Goal: Complete application form: Complete application form

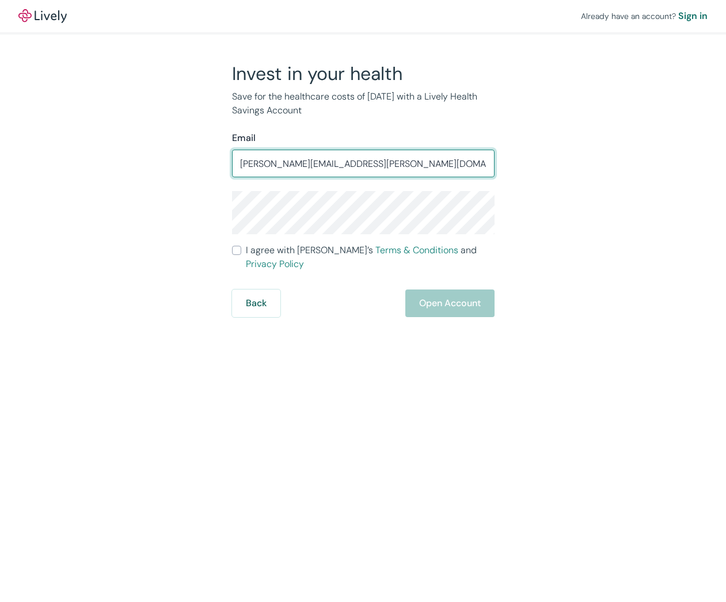
type input "[PERSON_NAME][EMAIL_ADDRESS][PERSON_NAME][DOMAIN_NAME]"
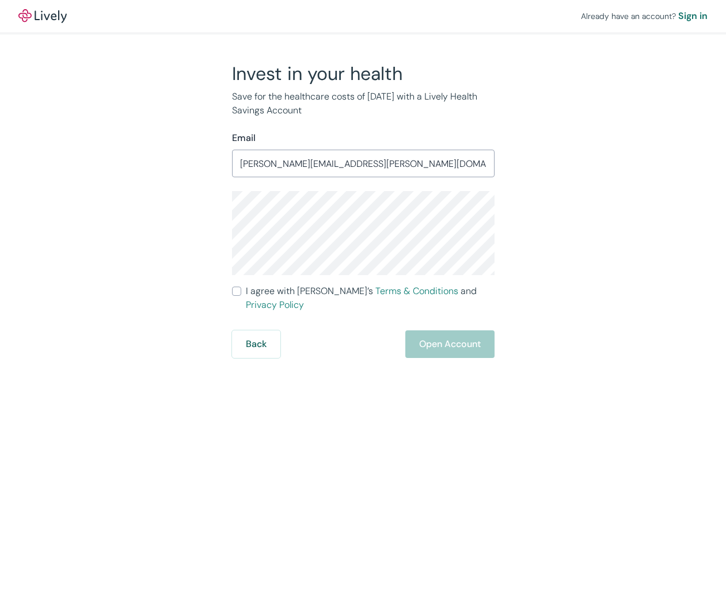
click at [236, 289] on input "I agree with Lively’s Terms & Conditions and Privacy Policy" at bounding box center [236, 291] width 9 height 9
click at [450, 330] on button "Open Account" at bounding box center [449, 344] width 89 height 28
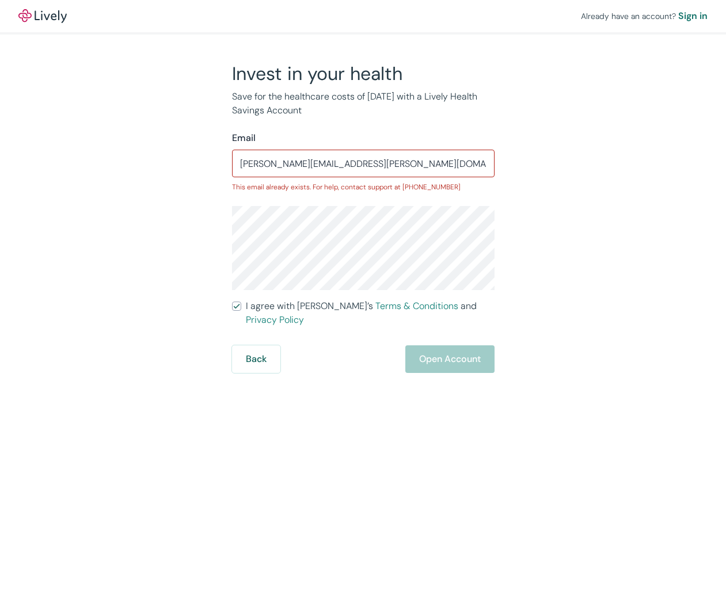
click at [234, 307] on input "I agree with Lively’s Terms & Conditions and Privacy Policy" at bounding box center [236, 306] width 9 height 9
checkbox input "false"
click at [256, 369] on button "Back" at bounding box center [256, 374] width 48 height 28
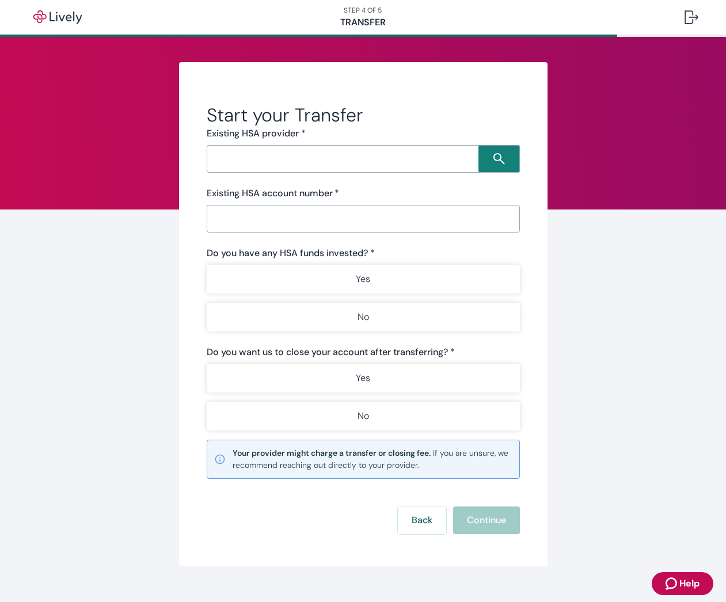
click at [273, 162] on input "Search input" at bounding box center [344, 159] width 268 height 16
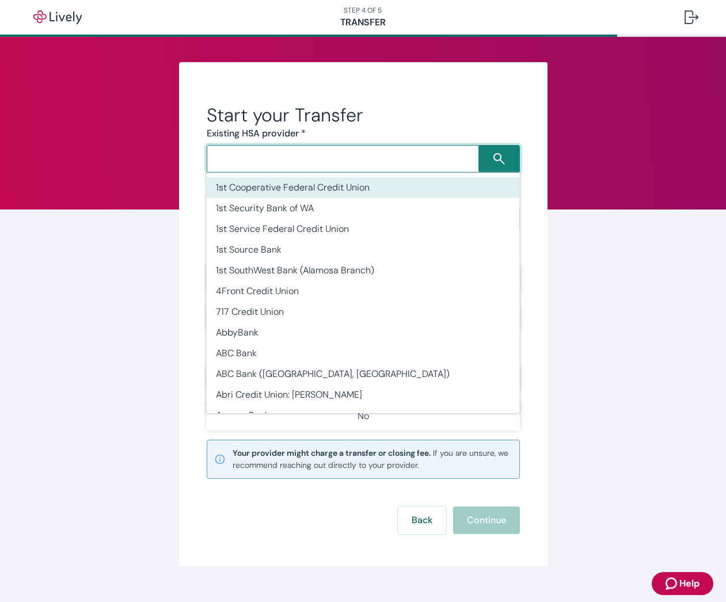
click at [466, 104] on h2 "Start your Transfer" at bounding box center [363, 115] width 313 height 23
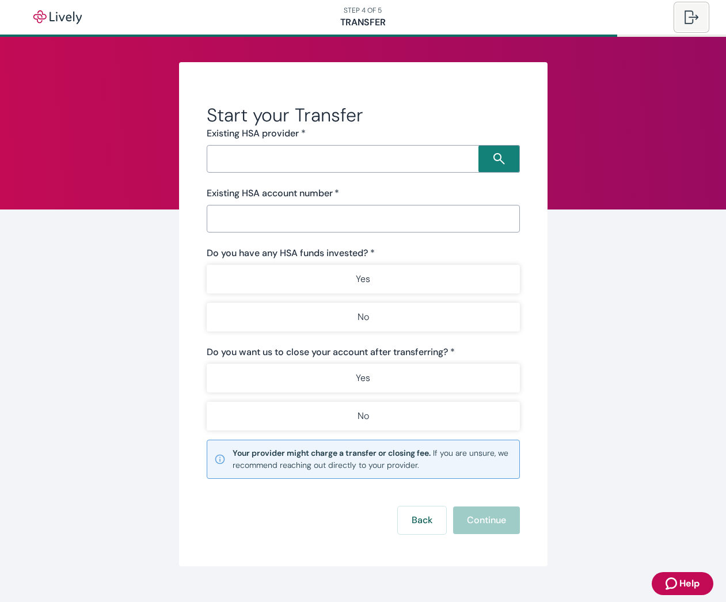
click at [681, 17] on button at bounding box center [691, 17] width 32 height 28
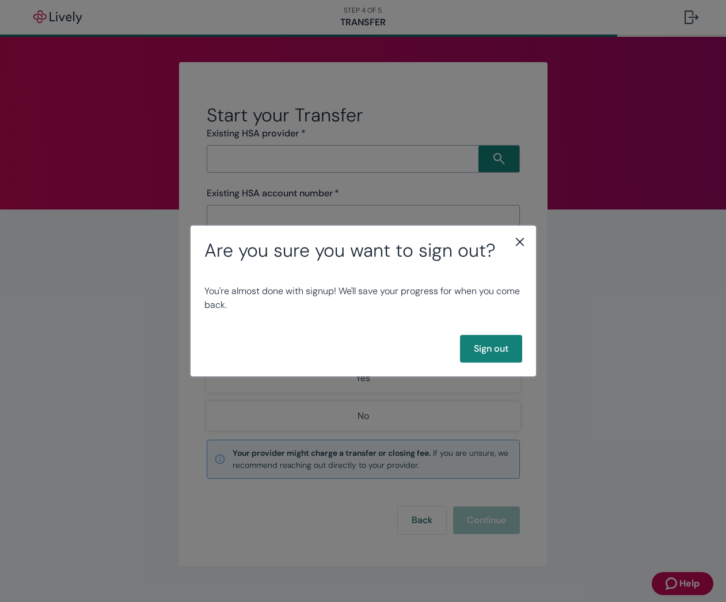
drag, startPoint x: 519, startPoint y: 239, endPoint x: 521, endPoint y: 252, distance: 12.9
click at [519, 239] on icon "close" at bounding box center [520, 242] width 14 height 14
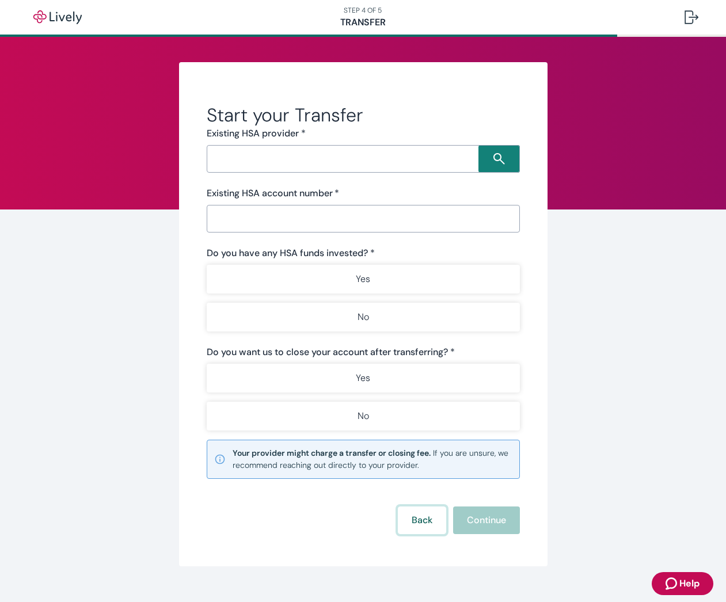
click at [413, 523] on button "Back" at bounding box center [422, 521] width 48 height 28
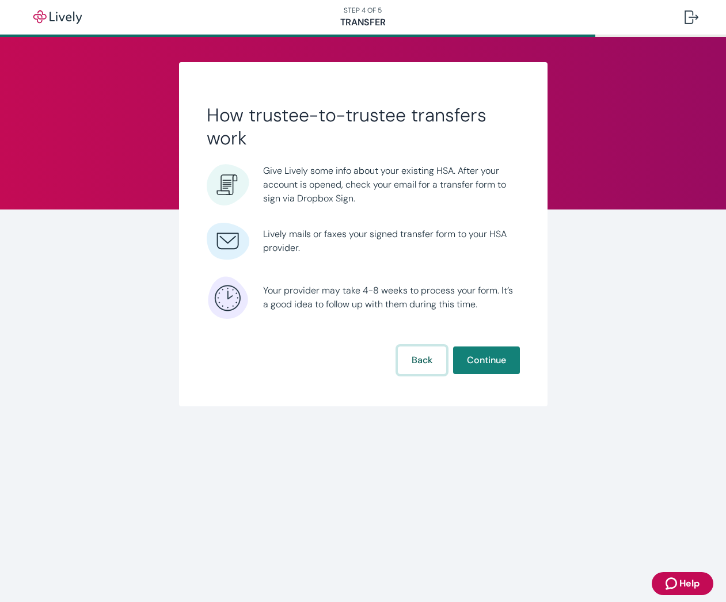
click at [413, 358] on button "Back" at bounding box center [422, 361] width 48 height 28
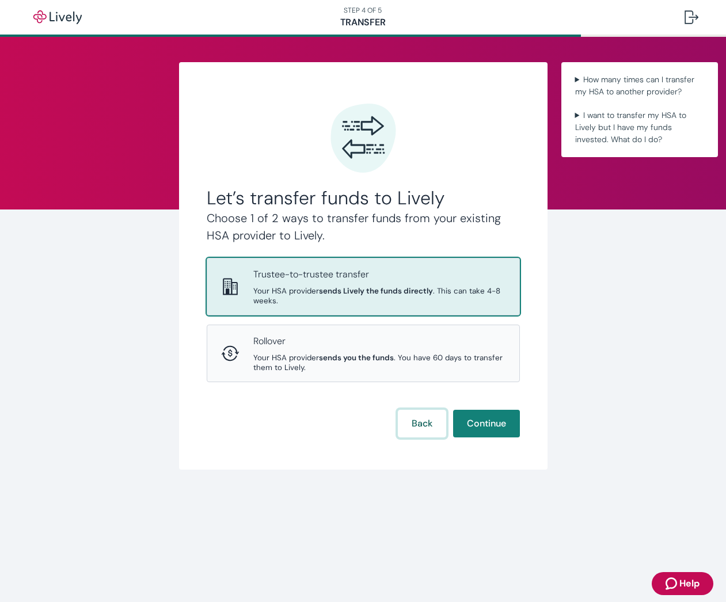
click at [413, 429] on button "Back" at bounding box center [422, 424] width 48 height 28
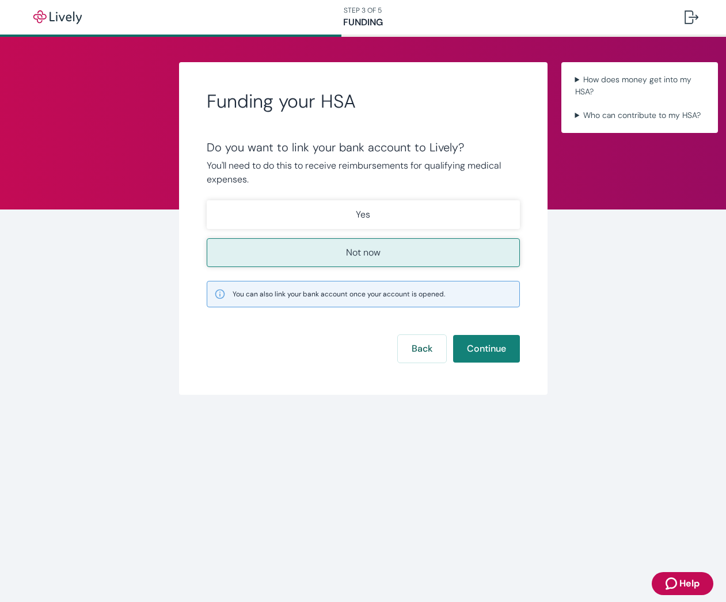
click at [370, 250] on p "Not now" at bounding box center [363, 253] width 35 height 14
click at [369, 254] on p "Not now" at bounding box center [363, 253] width 35 height 14
click at [489, 348] on button "Continue" at bounding box center [486, 349] width 67 height 28
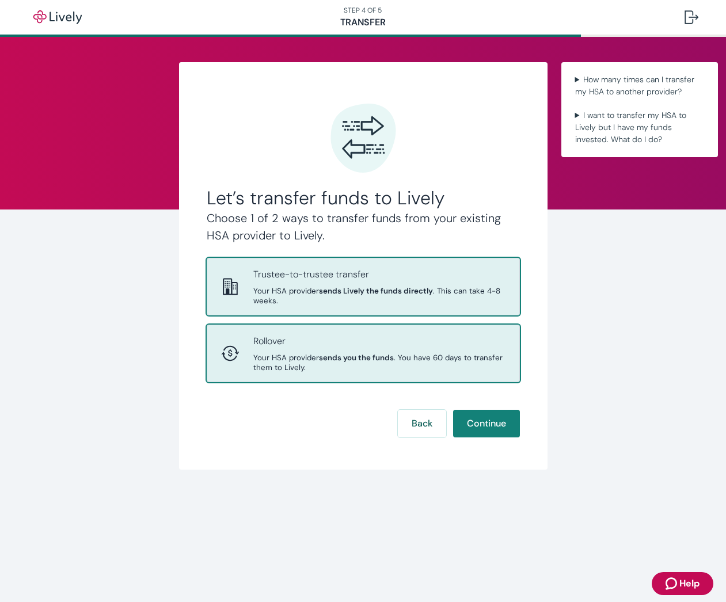
click at [346, 360] on strong "sends you the funds" at bounding box center [356, 358] width 75 height 10
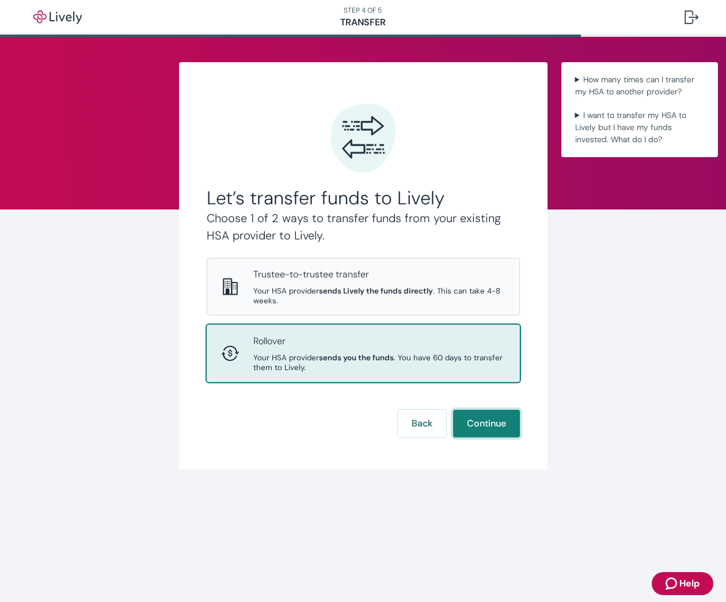
click at [482, 422] on button "Continue" at bounding box center [486, 424] width 67 height 28
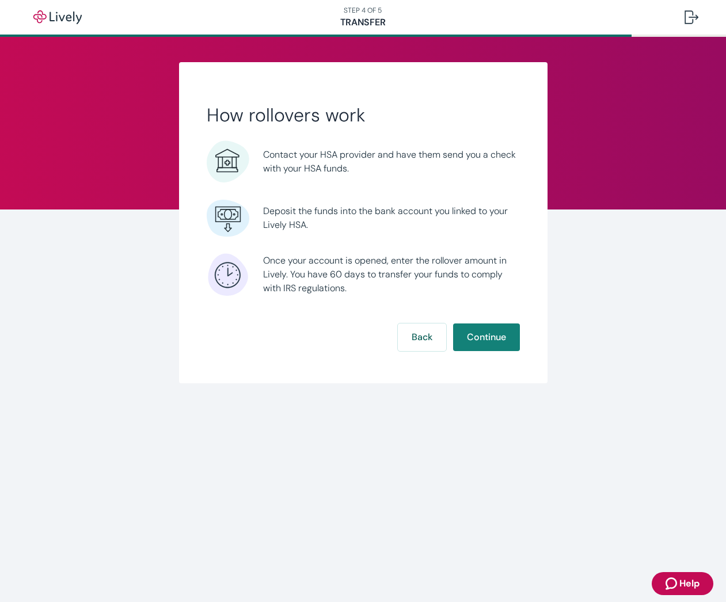
click at [490, 336] on button "Continue" at bounding box center [486, 337] width 67 height 28
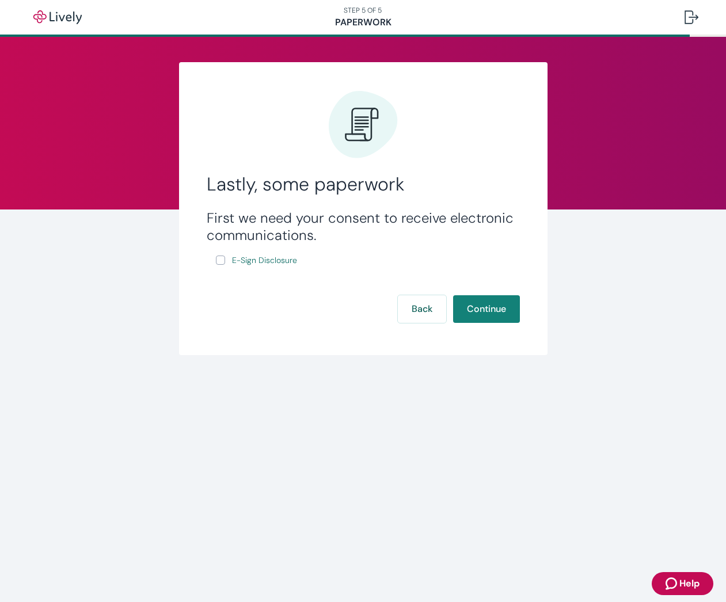
click at [222, 260] on input "E-Sign Disclosure" at bounding box center [220, 260] width 9 height 9
checkbox input "true"
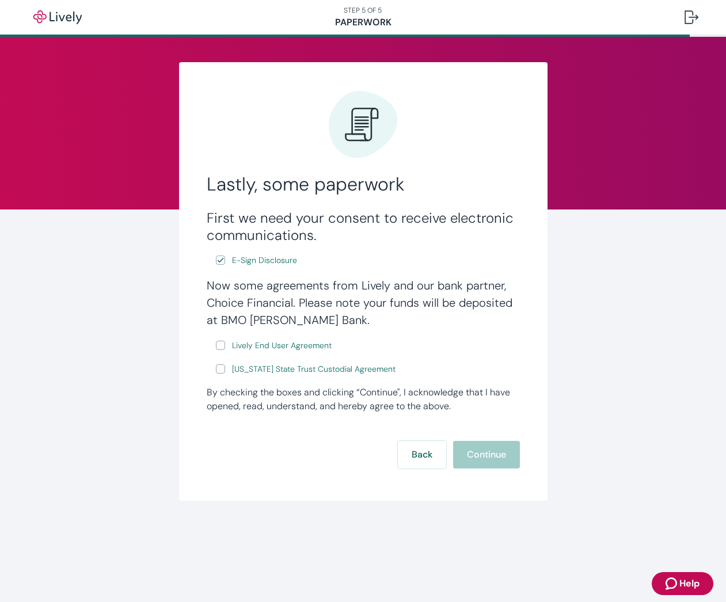
click at [223, 348] on input "Lively End User Agreement" at bounding box center [220, 345] width 9 height 9
checkbox input "true"
click at [222, 373] on input "Wyoming State Trust Custodial Agreement" at bounding box center [220, 368] width 9 height 9
checkbox input "true"
click at [488, 455] on button "Continue" at bounding box center [486, 455] width 67 height 28
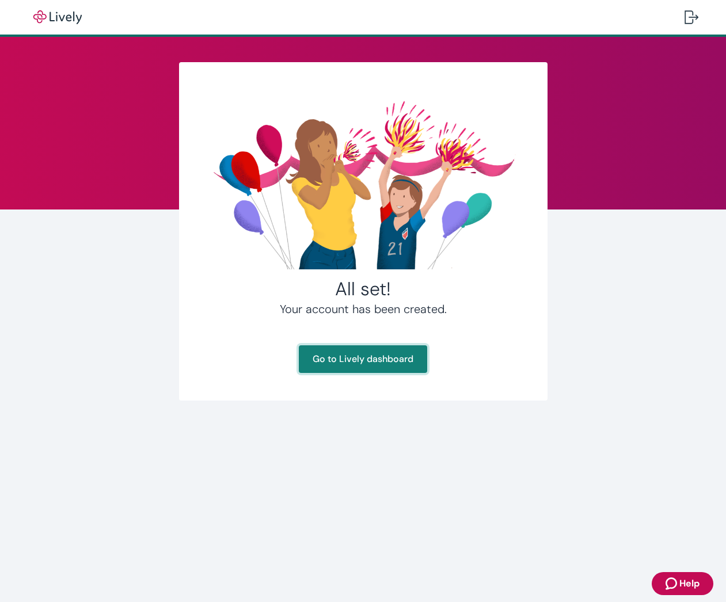
click at [350, 363] on link "Go to Lively dashboard" at bounding box center [363, 359] width 128 height 28
